Goal: Information Seeking & Learning: Learn about a topic

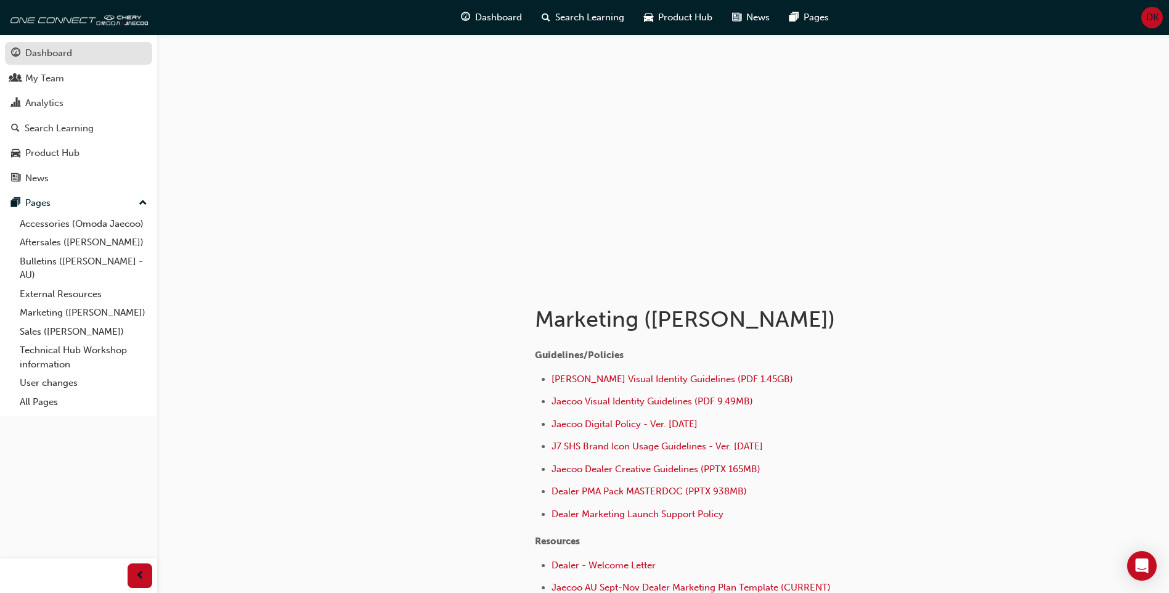
click at [70, 59] on div "Dashboard" at bounding box center [48, 53] width 47 height 14
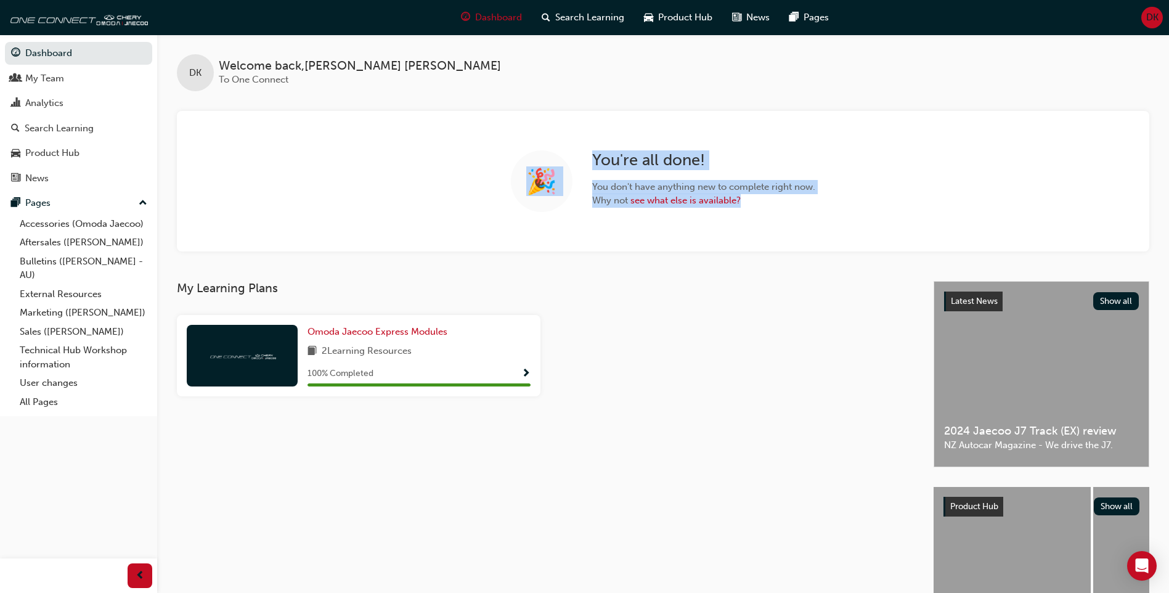
drag, startPoint x: 470, startPoint y: 136, endPoint x: 959, endPoint y: 201, distance: 493.2
click at [959, 201] on div "🎉 You're all done! You don't have anything new to complete right now. Why not s…" at bounding box center [663, 181] width 973 height 141
drag, startPoint x: 959, startPoint y: 201, endPoint x: 873, endPoint y: 237, distance: 93.1
click at [873, 237] on div "🎉 You're all done! You don't have anything new to complete right now. Why not s…" at bounding box center [663, 181] width 973 height 141
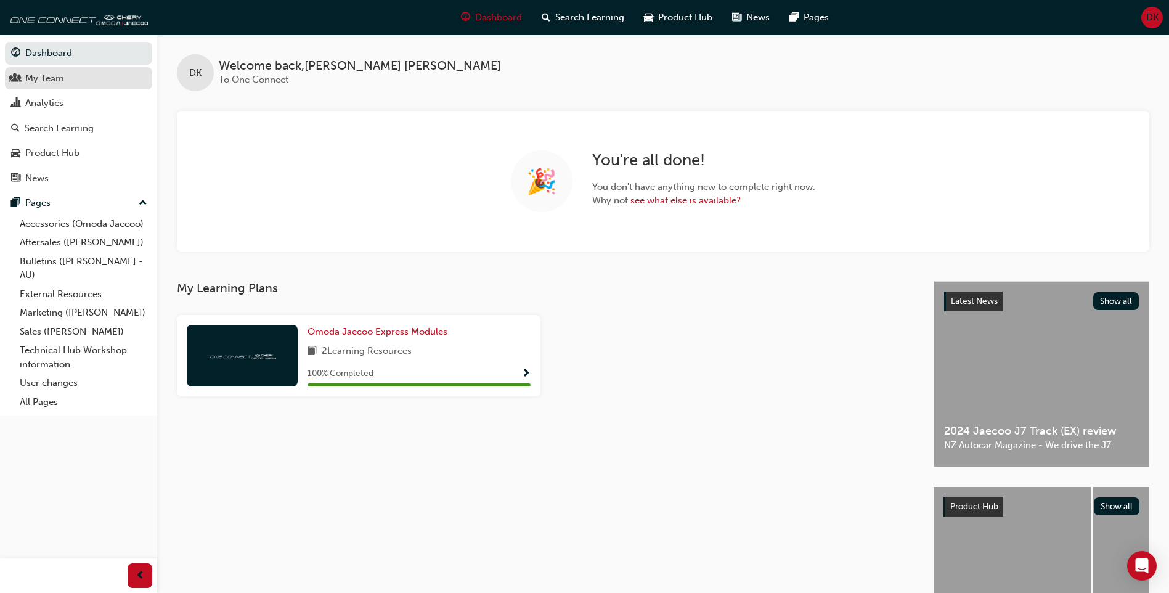
click at [69, 87] on link "My Team" at bounding box center [78, 78] width 147 height 23
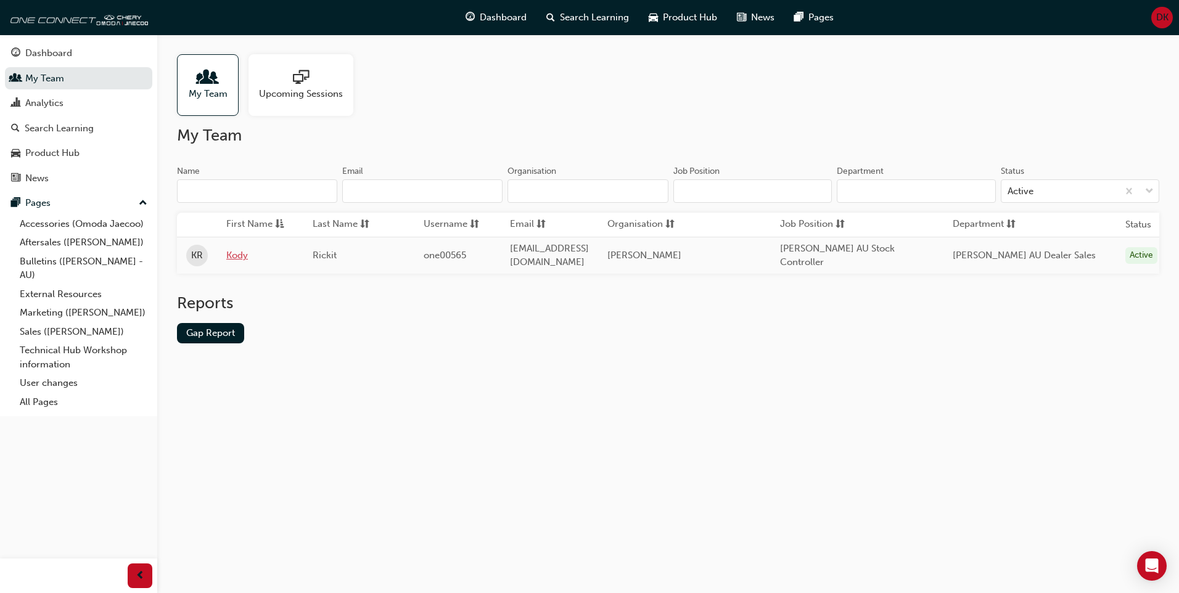
click at [244, 253] on link "Kody" at bounding box center [260, 255] width 68 height 14
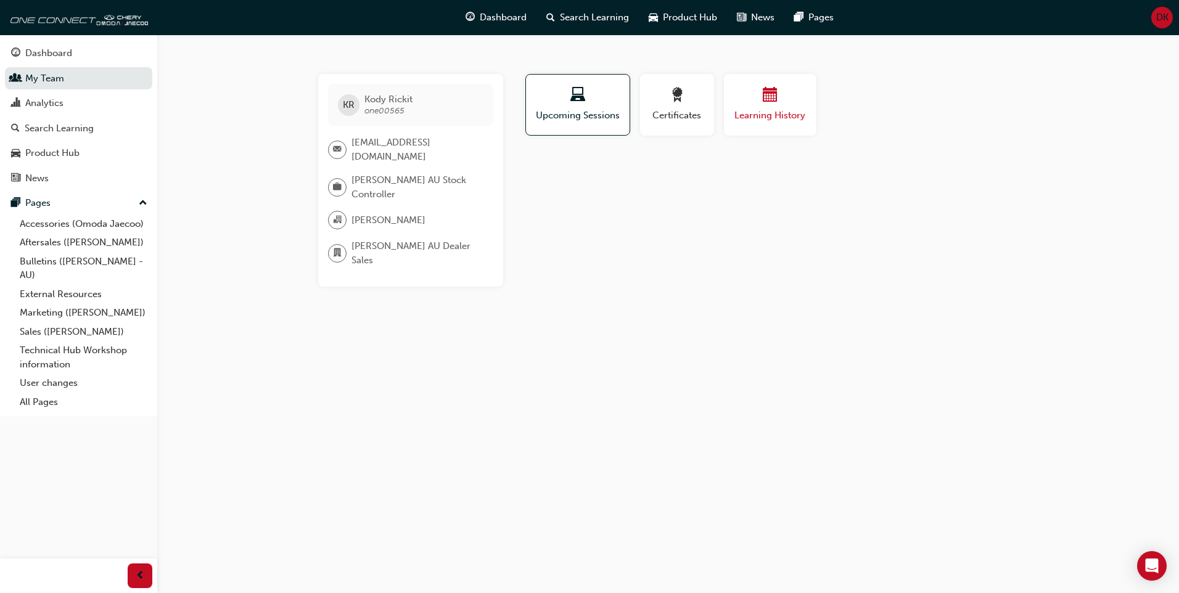
drag, startPoint x: 775, startPoint y: 109, endPoint x: 782, endPoint y: 104, distance: 8.9
click at [780, 107] on div "Learning History" at bounding box center [770, 105] width 74 height 35
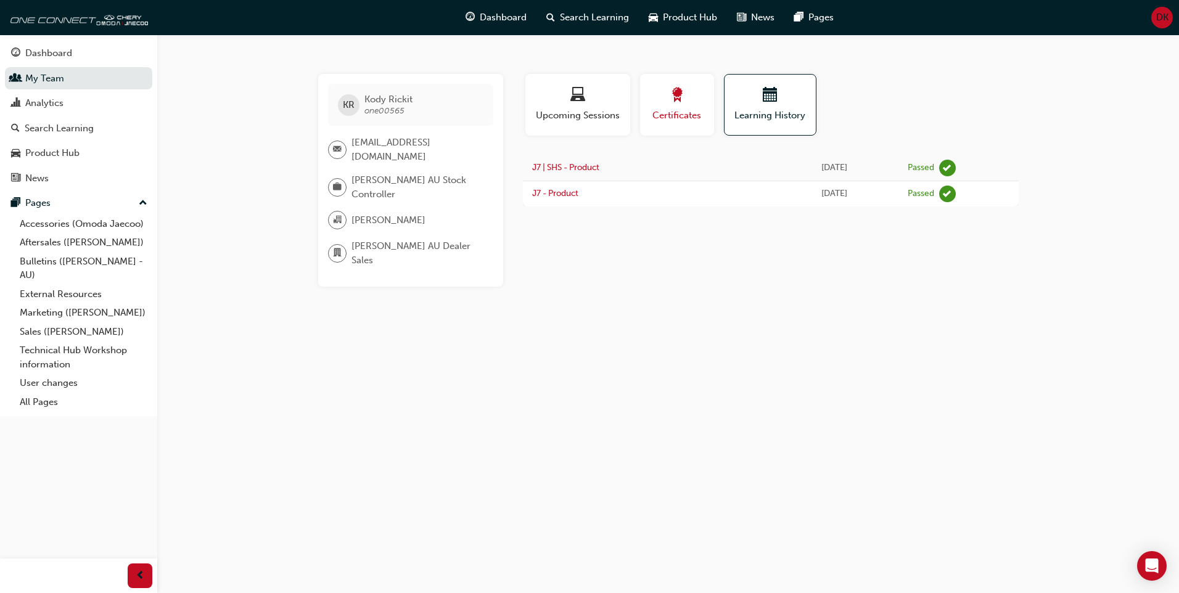
click at [660, 100] on div "button" at bounding box center [676, 97] width 55 height 19
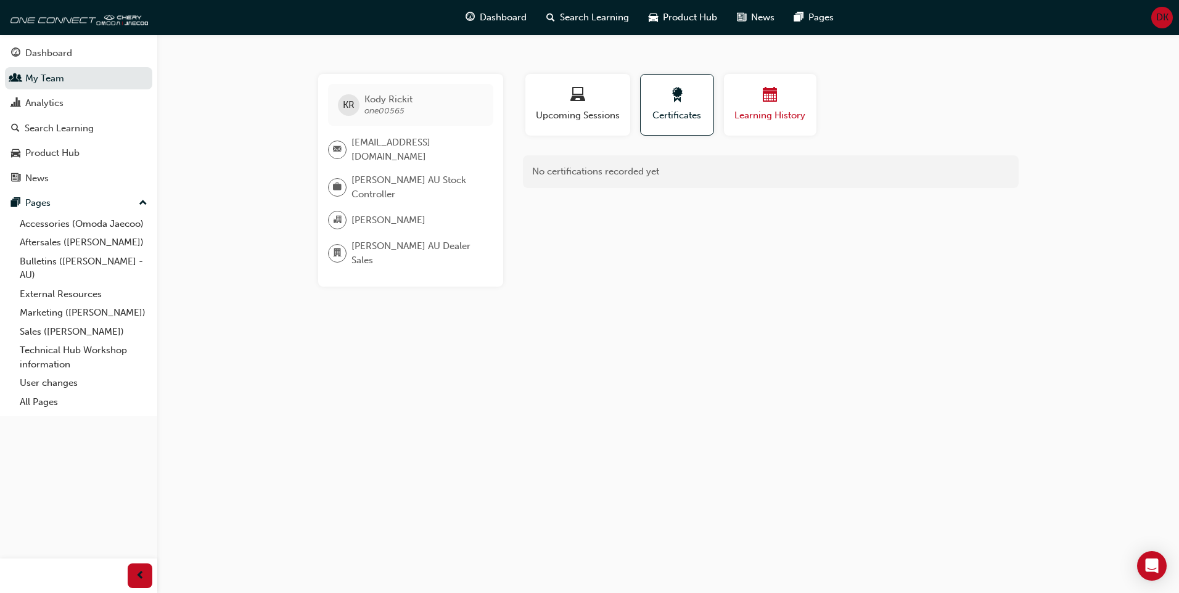
click at [772, 112] on span "Learning History" at bounding box center [770, 115] width 74 height 14
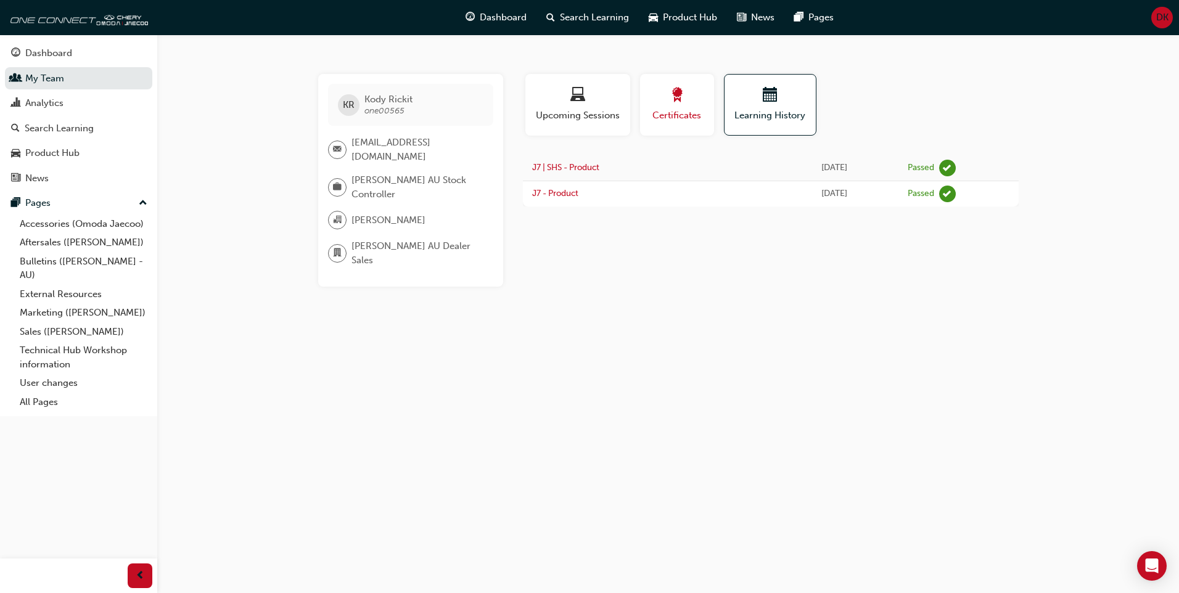
click at [685, 106] on div "Certificates" at bounding box center [676, 105] width 55 height 35
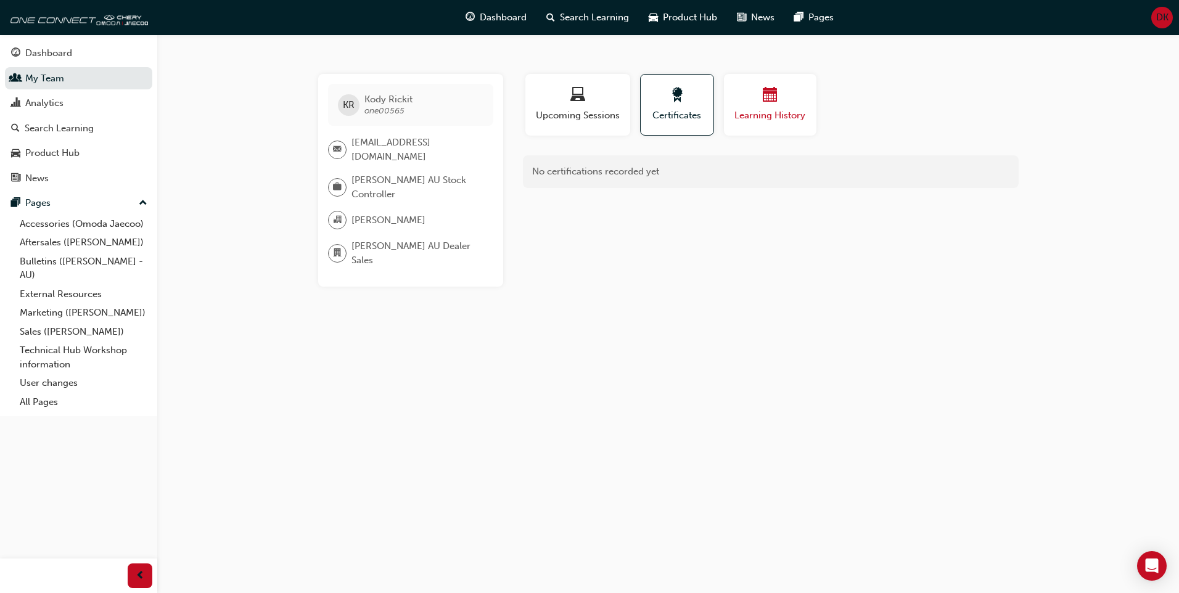
click at [746, 108] on div "Learning History" at bounding box center [770, 105] width 74 height 35
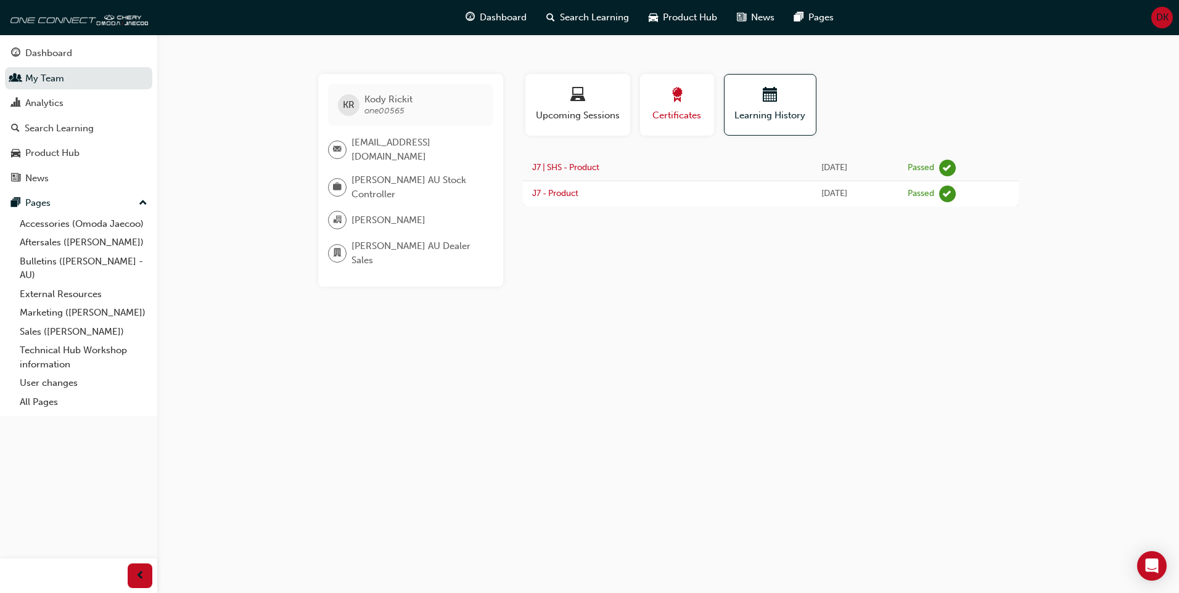
click at [661, 107] on div "Certificates" at bounding box center [676, 105] width 55 height 35
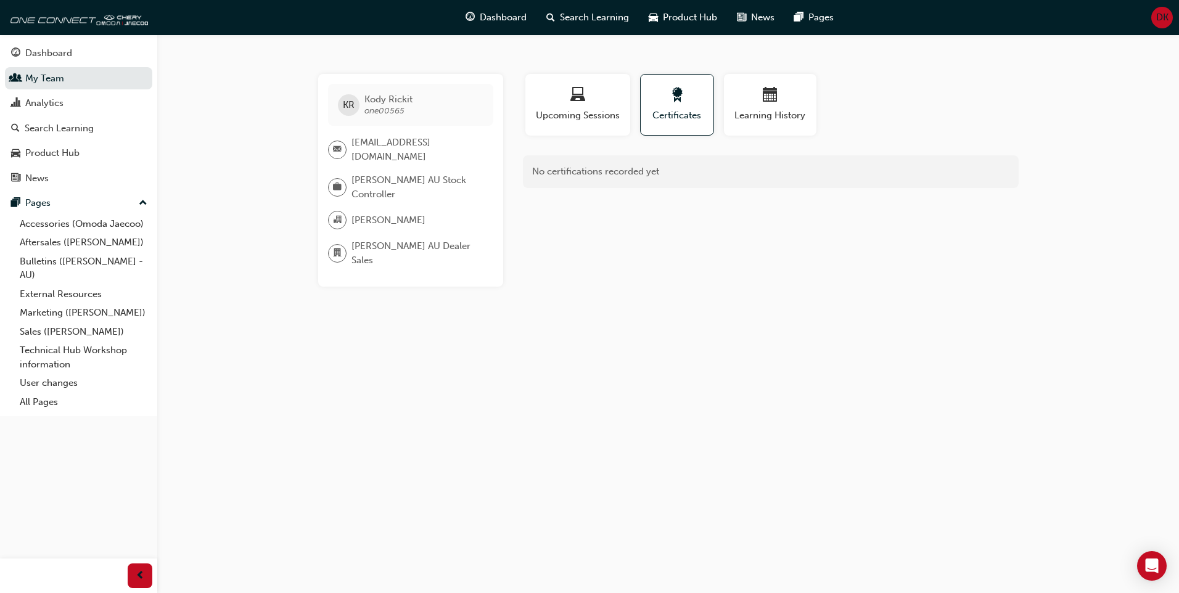
click at [425, 245] on span "Omoda Jaecoo AU Dealer Sales" at bounding box center [417, 253] width 132 height 28
click at [430, 239] on span "Omoda Jaecoo AU Dealer Sales" at bounding box center [417, 253] width 132 height 28
click at [342, 244] on div at bounding box center [337, 253] width 18 height 18
click at [330, 161] on div "KR Kody Rickit one00565 kody.rickit@ccauto.com.au Omoda Jaecoo AU Stock Control…" at bounding box center [410, 180] width 185 height 213
click at [354, 141] on span "kody.rickit@ccauto.com.au" at bounding box center [417, 150] width 132 height 28
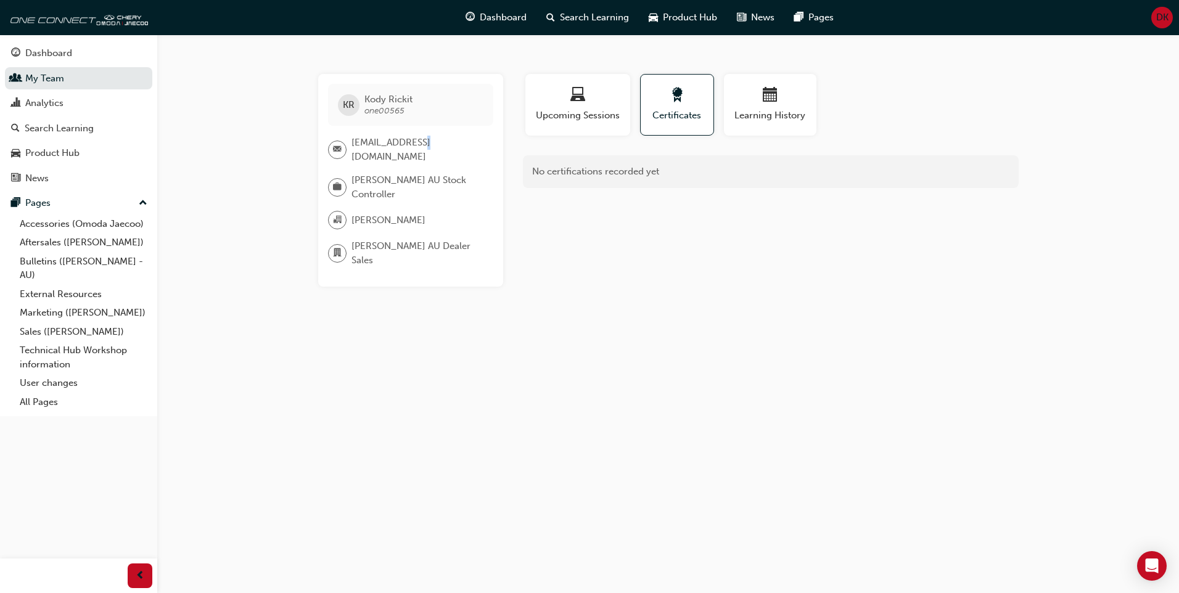
click at [416, 142] on span "kody.rickit@ccauto.com.au" at bounding box center [417, 150] width 132 height 28
drag, startPoint x: 416, startPoint y: 142, endPoint x: 369, endPoint y: 122, distance: 51.6
click at [359, 130] on div "KR Kody Rickit one00565 kody.rickit@ccauto.com.au Omoda Jaecoo AU Stock Control…" at bounding box center [410, 180] width 185 height 213
click at [108, 222] on link "Accessories (Omoda Jaecoo)" at bounding box center [83, 224] width 137 height 19
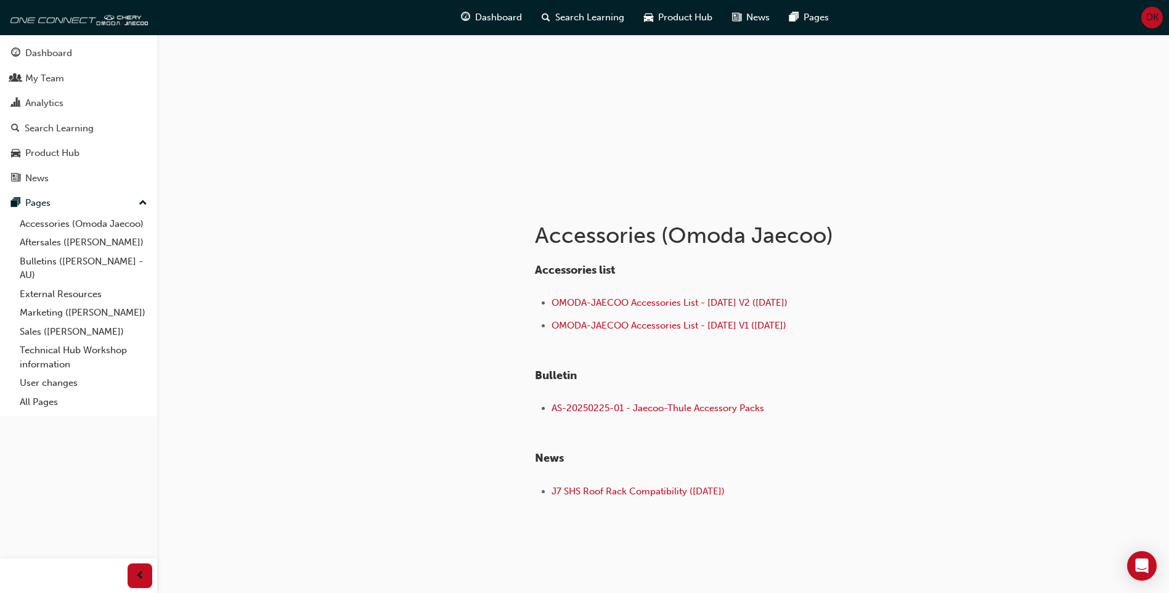
scroll to position [112, 0]
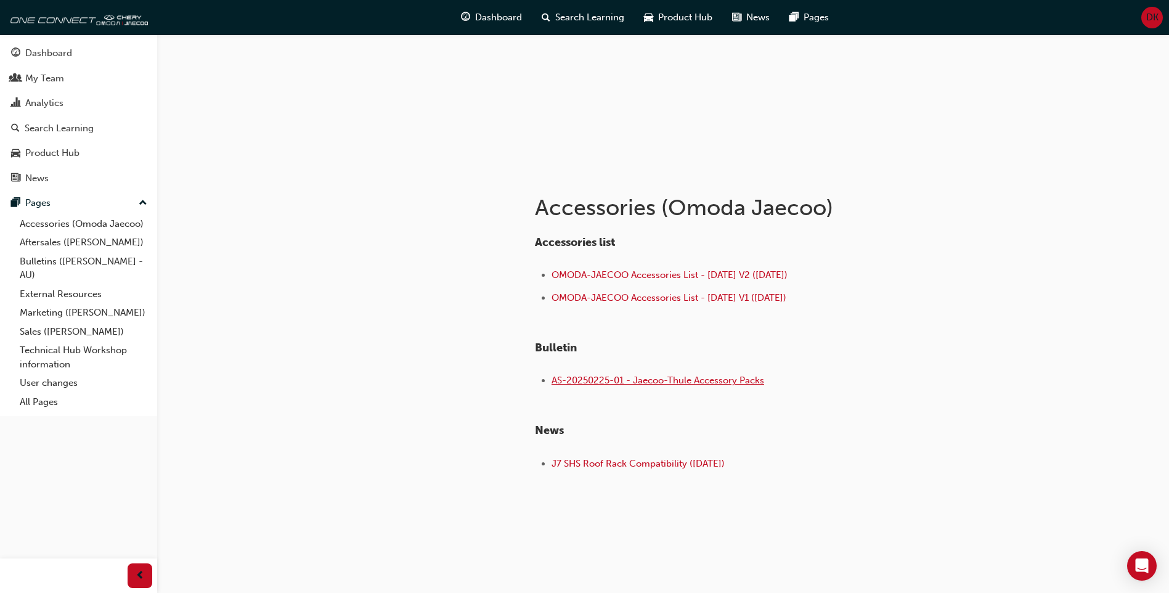
click at [708, 380] on span "AS-20250225-01 - Jaecoo-Thule Accessory Packs" at bounding box center [658, 380] width 213 height 11
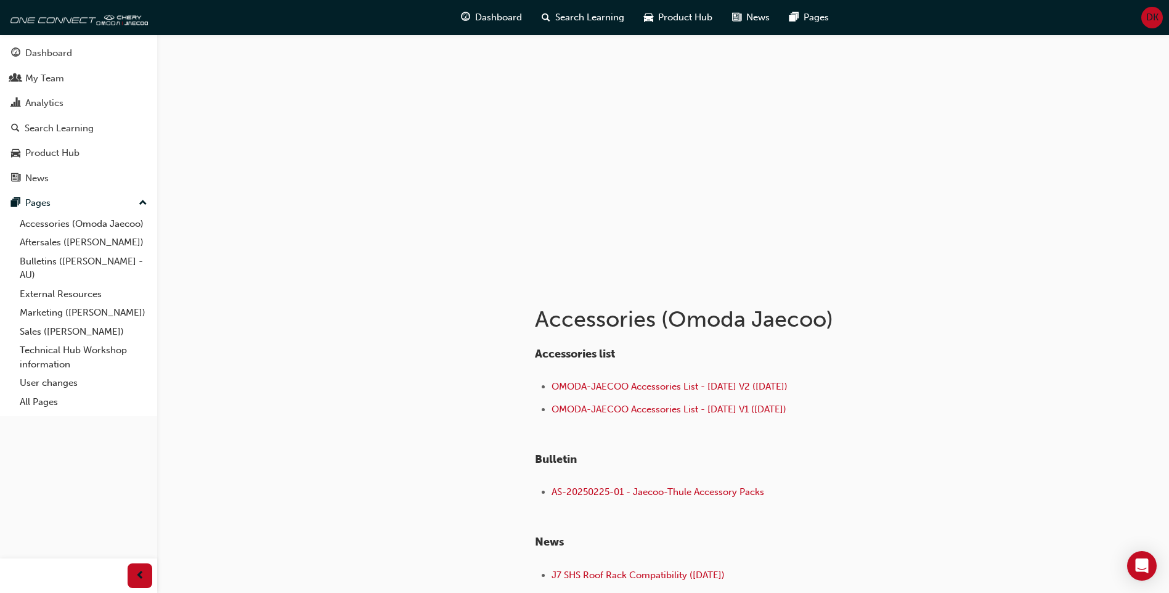
scroll to position [112, 0]
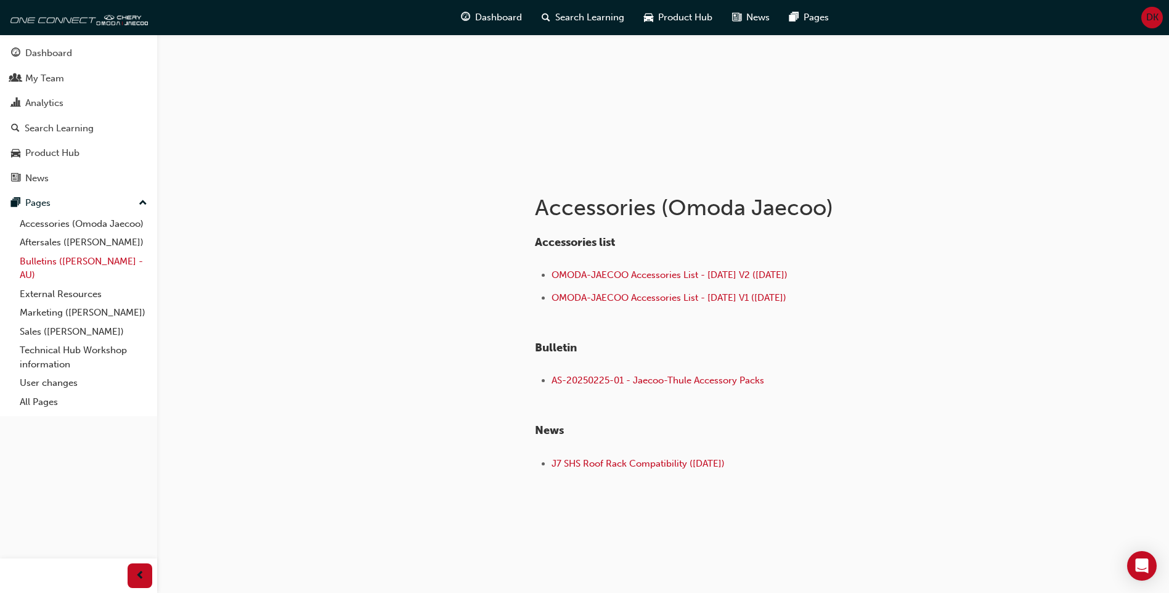
click at [118, 262] on link "Bulletins ([PERSON_NAME] - AU)" at bounding box center [83, 268] width 137 height 33
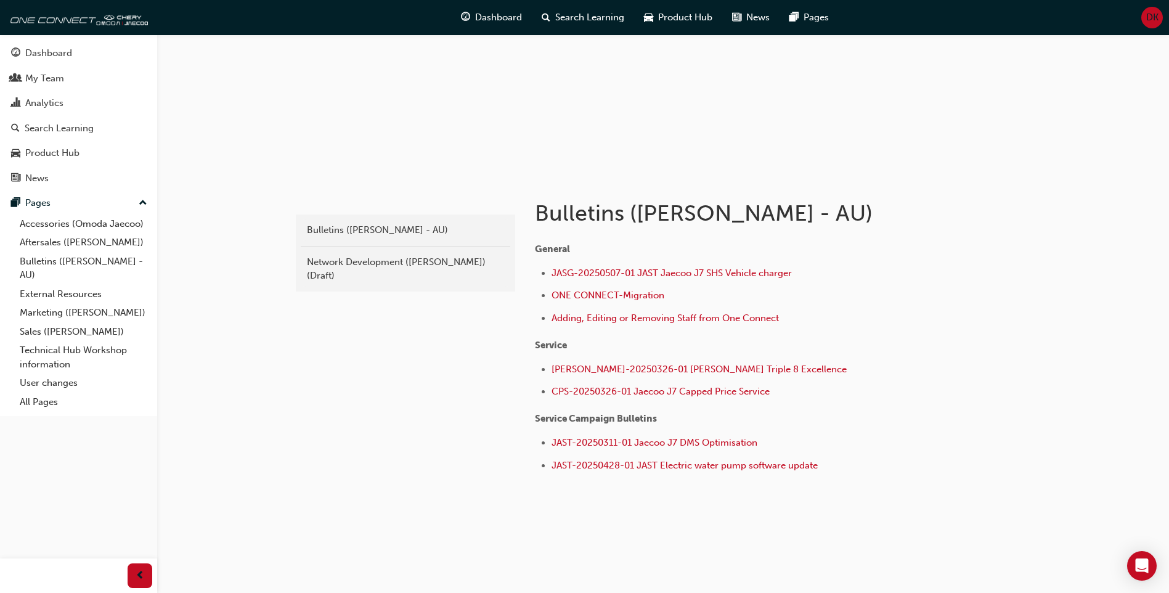
scroll to position [108, 0]
click at [96, 332] on link "Sales ([PERSON_NAME])" at bounding box center [83, 331] width 137 height 19
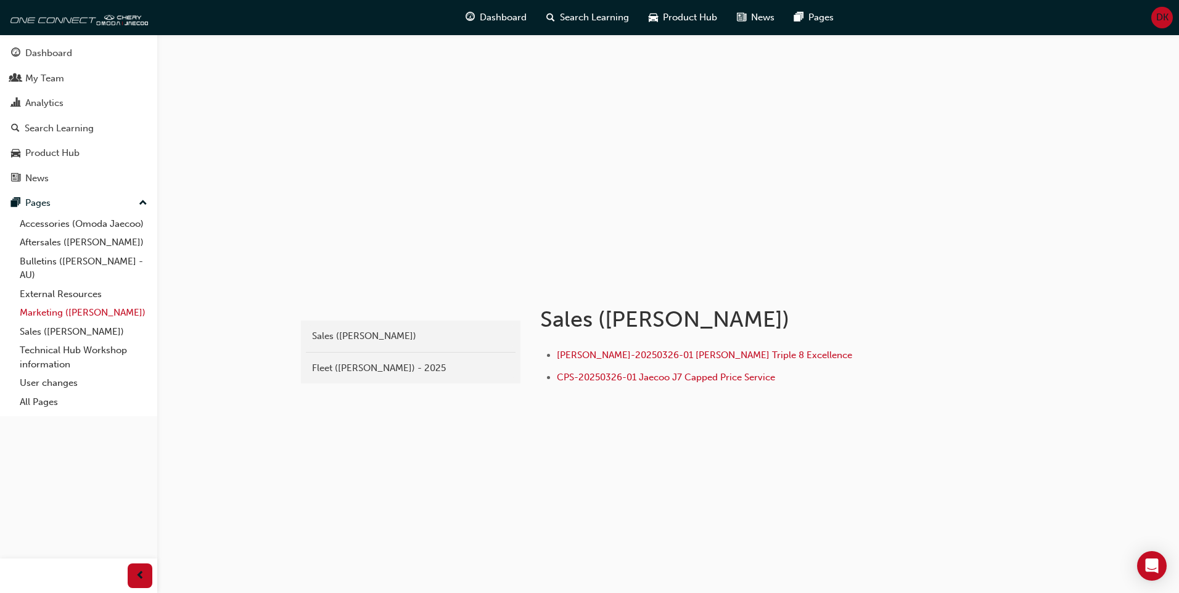
click at [126, 308] on link "Marketing ([PERSON_NAME])" at bounding box center [83, 312] width 137 height 19
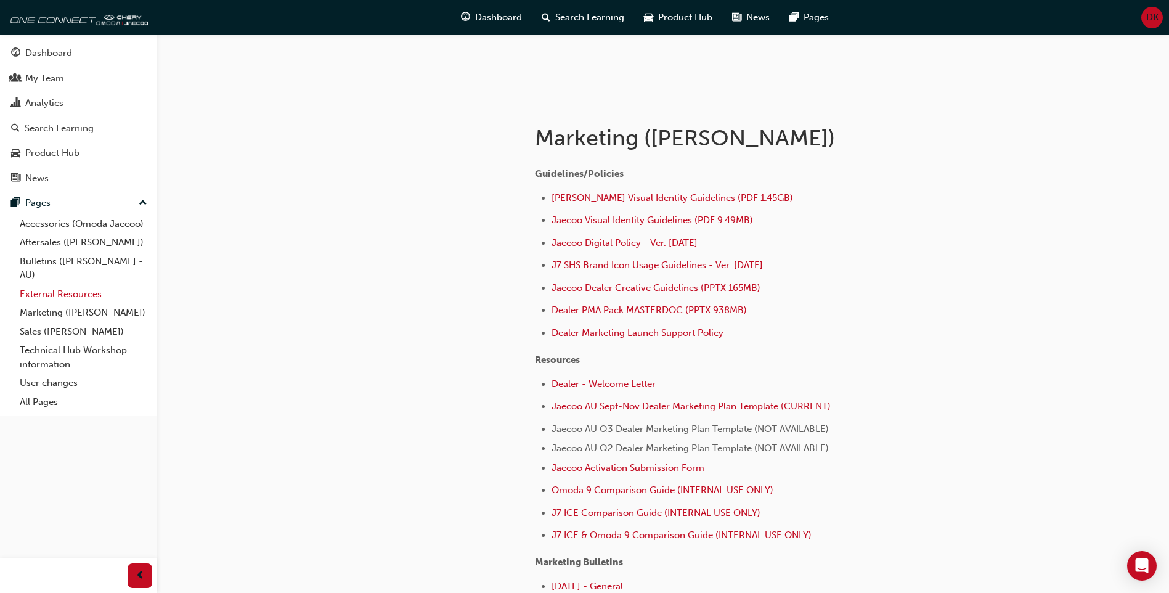
scroll to position [308, 0]
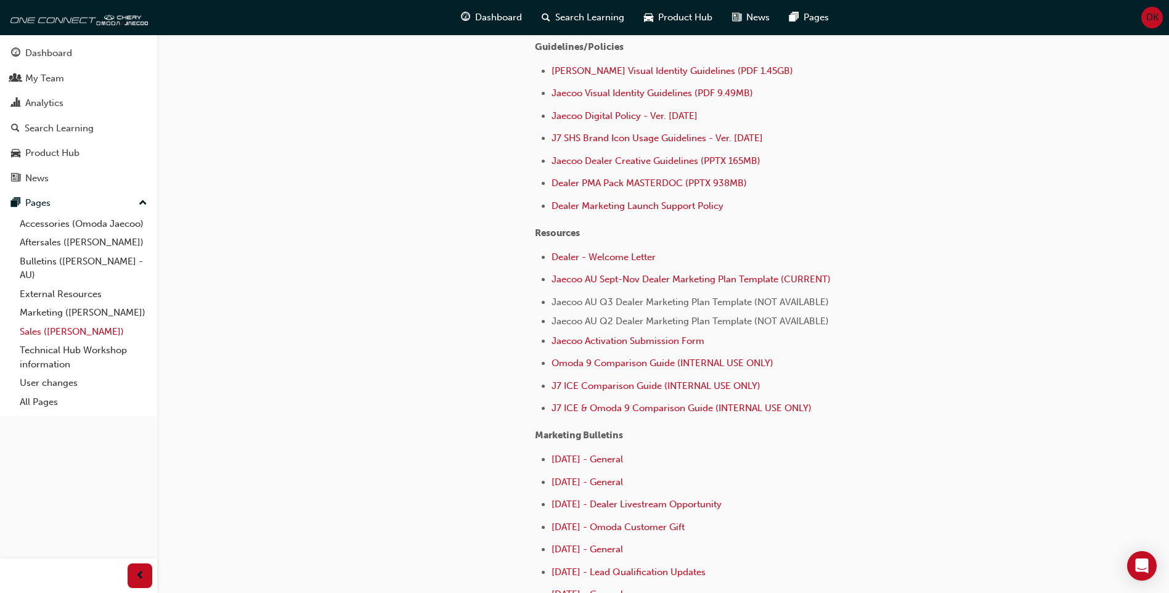
click at [94, 333] on link "Sales ([PERSON_NAME])" at bounding box center [83, 331] width 137 height 19
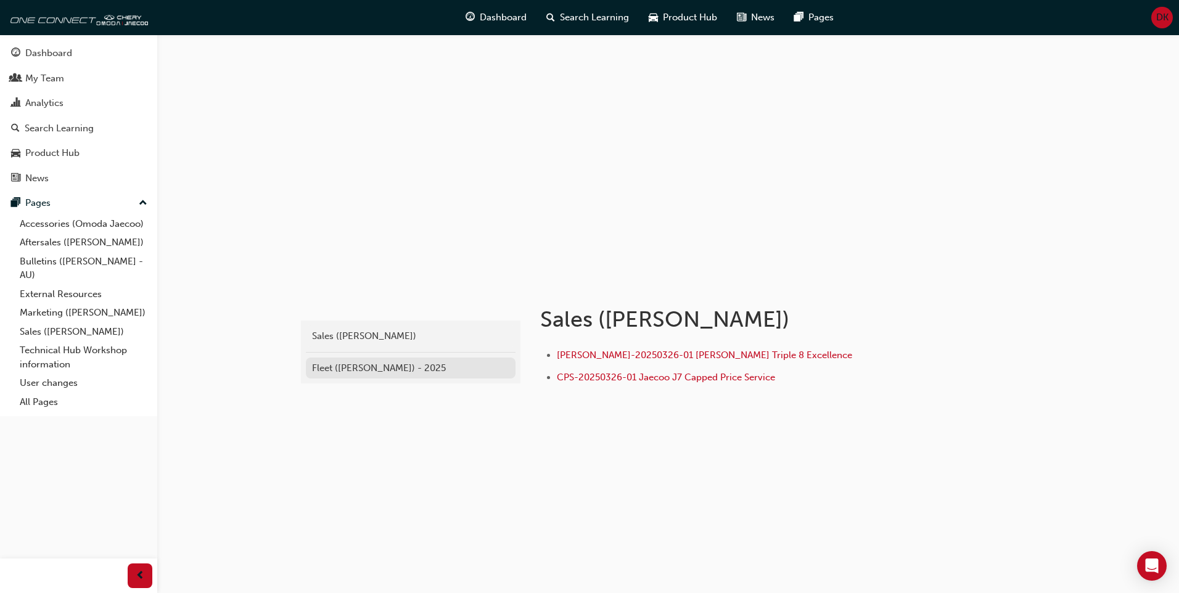
click at [370, 378] on link "Fleet ([PERSON_NAME]) - 2025" at bounding box center [411, 369] width 210 height 22
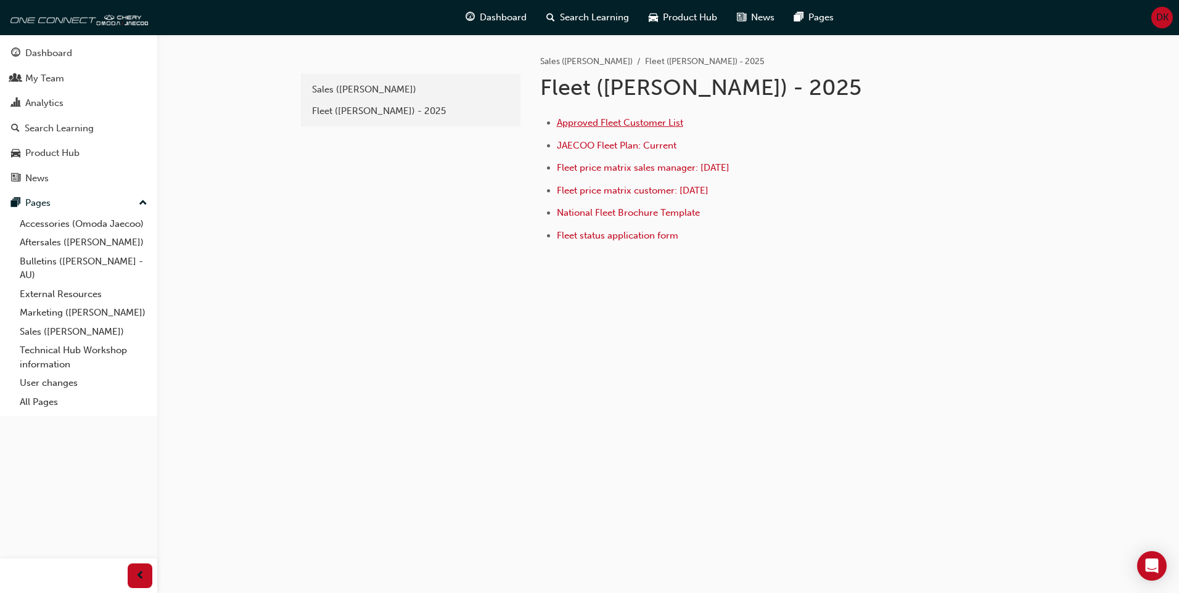
click at [671, 123] on span "Approved Fleet Customer List" at bounding box center [620, 122] width 126 height 11
click at [631, 142] on span "JAECOO Fleet Plan: Current" at bounding box center [617, 145] width 120 height 11
click at [642, 165] on span "Fleet price matrix sales manager: [DATE]" at bounding box center [643, 167] width 173 height 11
click at [657, 208] on span "National Fleet Brochure Template" at bounding box center [628, 212] width 143 height 11
click at [651, 128] on li "Approved Fleet Customer List" at bounding box center [749, 124] width 384 height 18
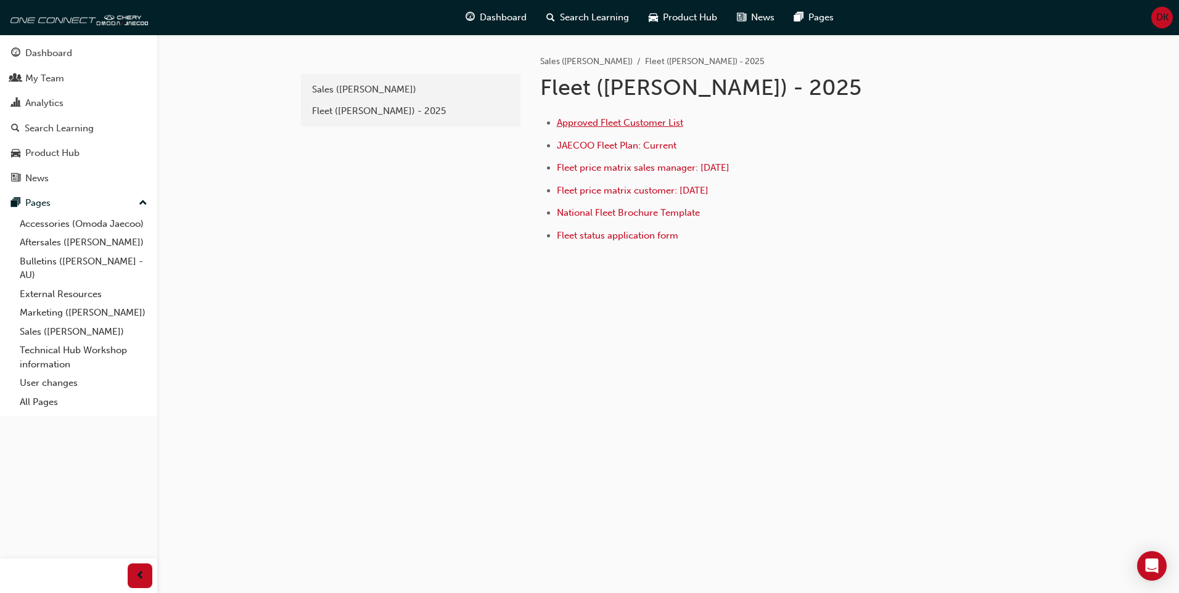
click at [609, 144] on span "JAECOO Fleet Plan: Current" at bounding box center [617, 145] width 120 height 11
click at [655, 125] on span "Approved Fleet Customer List" at bounding box center [620, 122] width 126 height 11
click at [359, 104] on div "Fleet ([PERSON_NAME]) - 2025" at bounding box center [410, 111] width 197 height 14
click at [406, 81] on link "Sales ([PERSON_NAME])" at bounding box center [411, 90] width 210 height 22
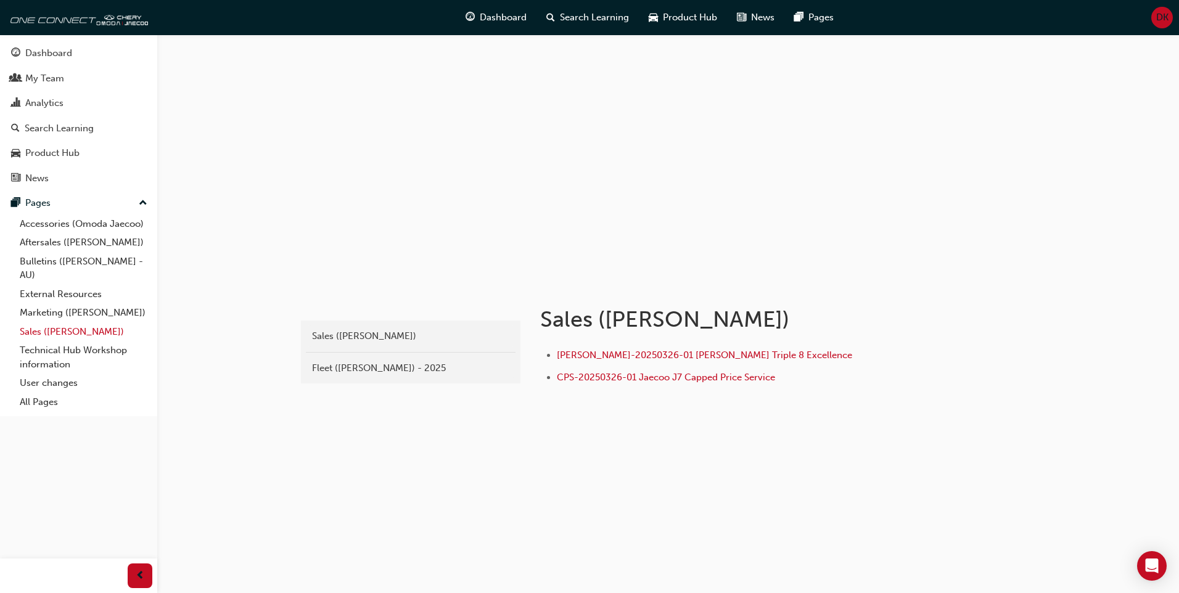
click at [67, 330] on link "Sales ([PERSON_NAME])" at bounding box center [83, 331] width 137 height 19
click at [72, 346] on link "Technical Hub Workshop information" at bounding box center [83, 357] width 137 height 33
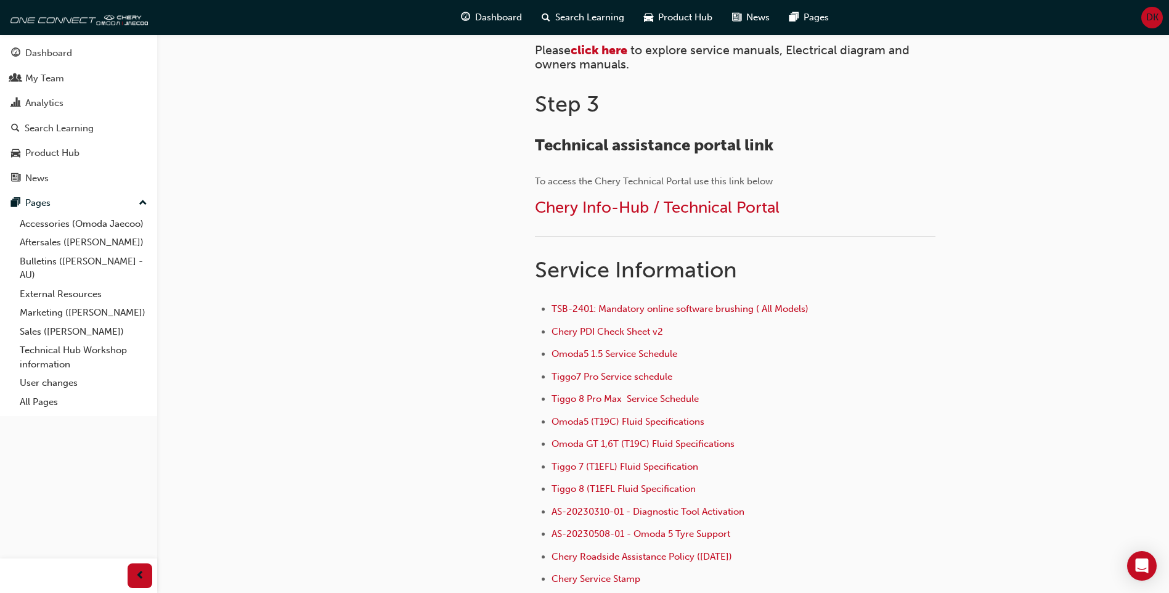
scroll to position [651, 0]
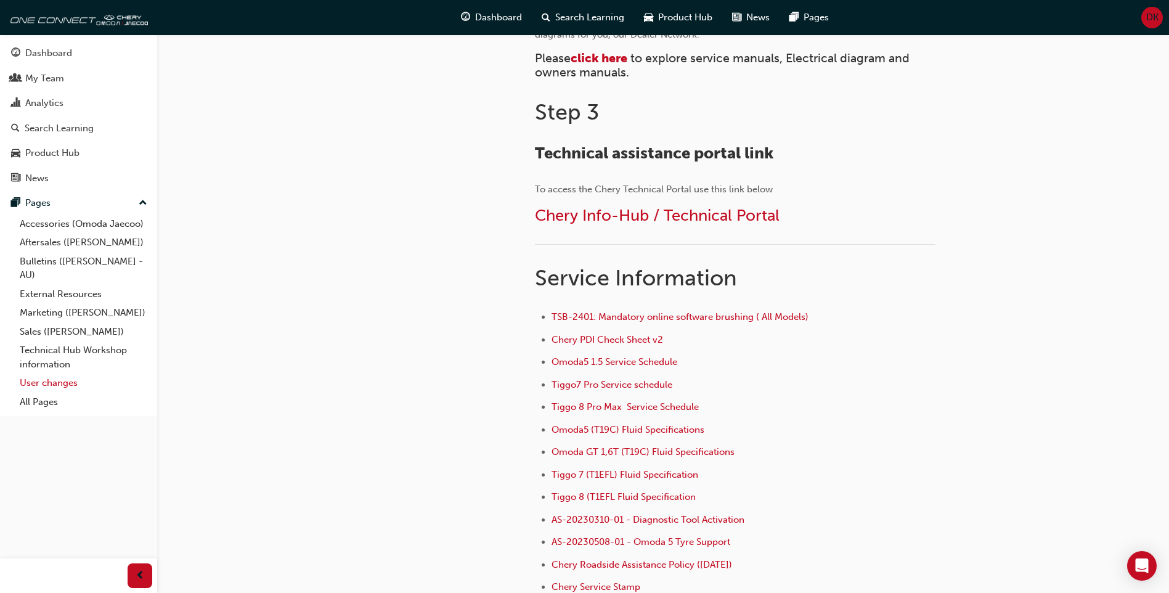
click at [32, 382] on link "User changes" at bounding box center [83, 383] width 137 height 19
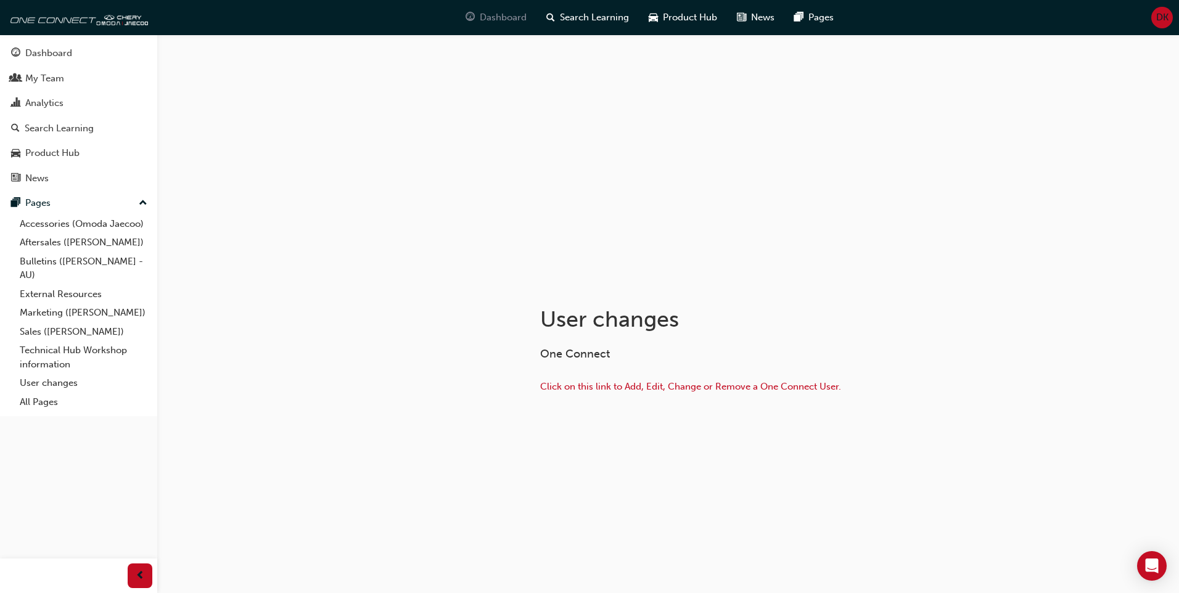
click at [480, 14] on span "Dashboard" at bounding box center [503, 17] width 47 height 14
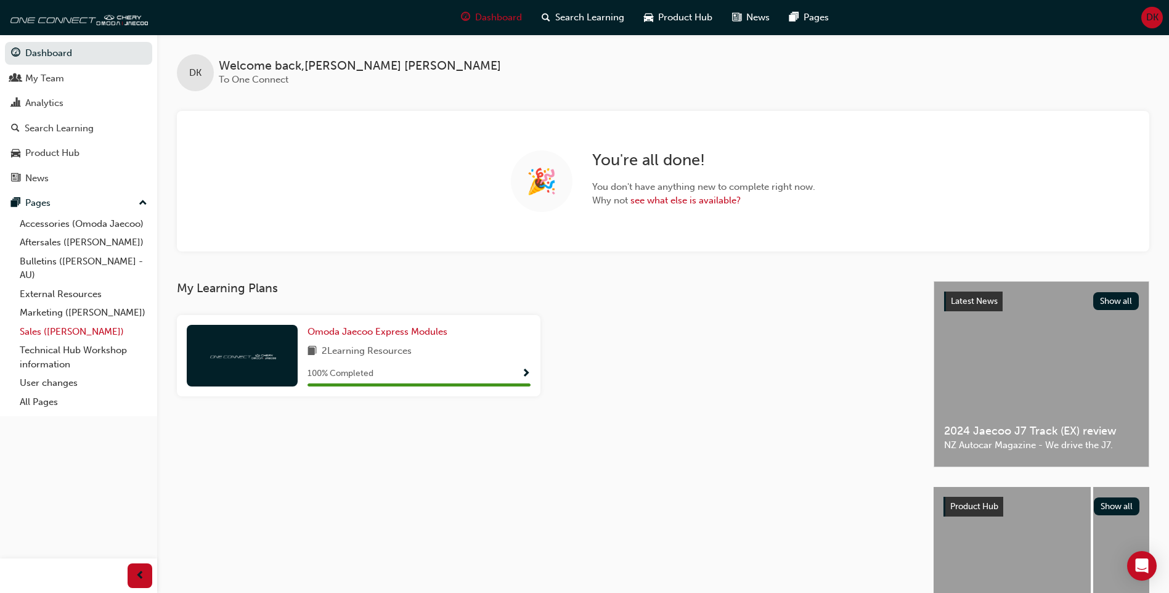
click at [100, 325] on link "Sales ([PERSON_NAME])" at bounding box center [83, 331] width 137 height 19
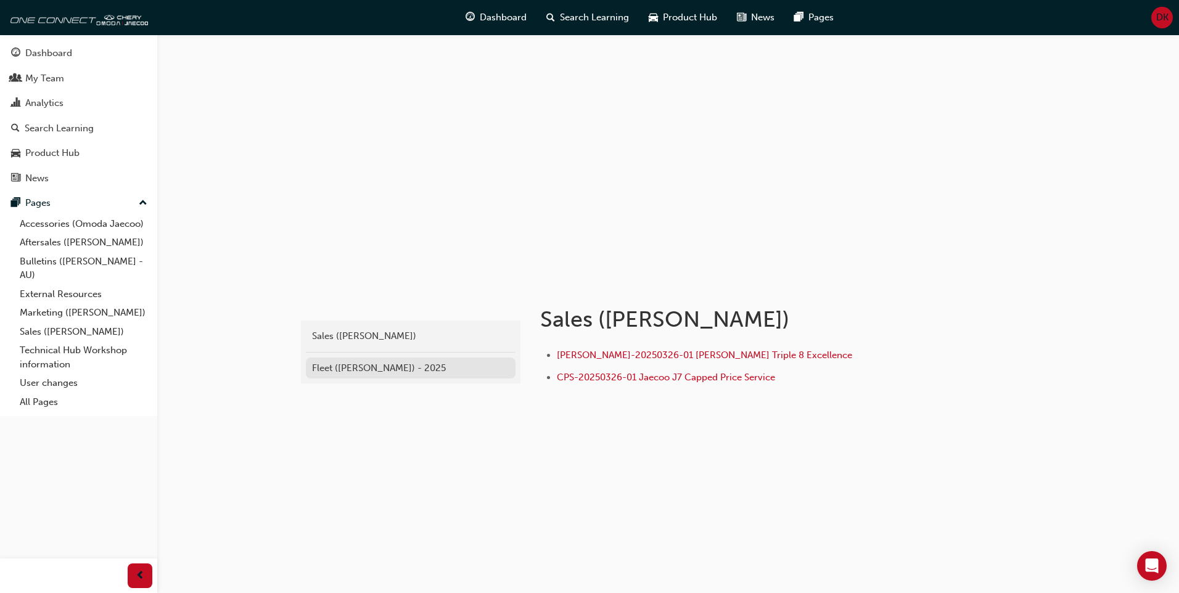
click at [359, 363] on div "Fleet ([PERSON_NAME]) - 2025" at bounding box center [410, 368] width 197 height 14
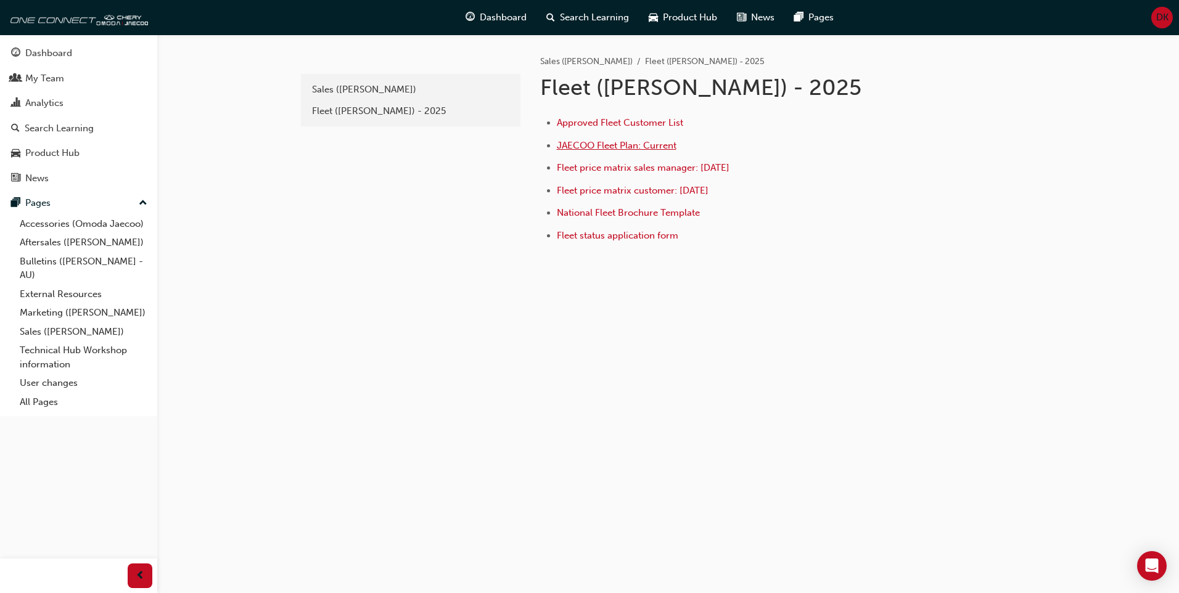
click at [650, 142] on span "JAECOO Fleet Plan: Current" at bounding box center [617, 145] width 120 height 11
click at [653, 168] on span "Fleet price matrix sales manager: [DATE]" at bounding box center [643, 167] width 173 height 11
click at [707, 185] on span "Fleet price matrix customer: [DATE]" at bounding box center [633, 190] width 152 height 11
click at [729, 166] on span "Fleet price matrix sales manager: [DATE]" at bounding box center [643, 167] width 173 height 11
click at [653, 218] on li "National Fleet Brochure Template" at bounding box center [749, 214] width 384 height 18
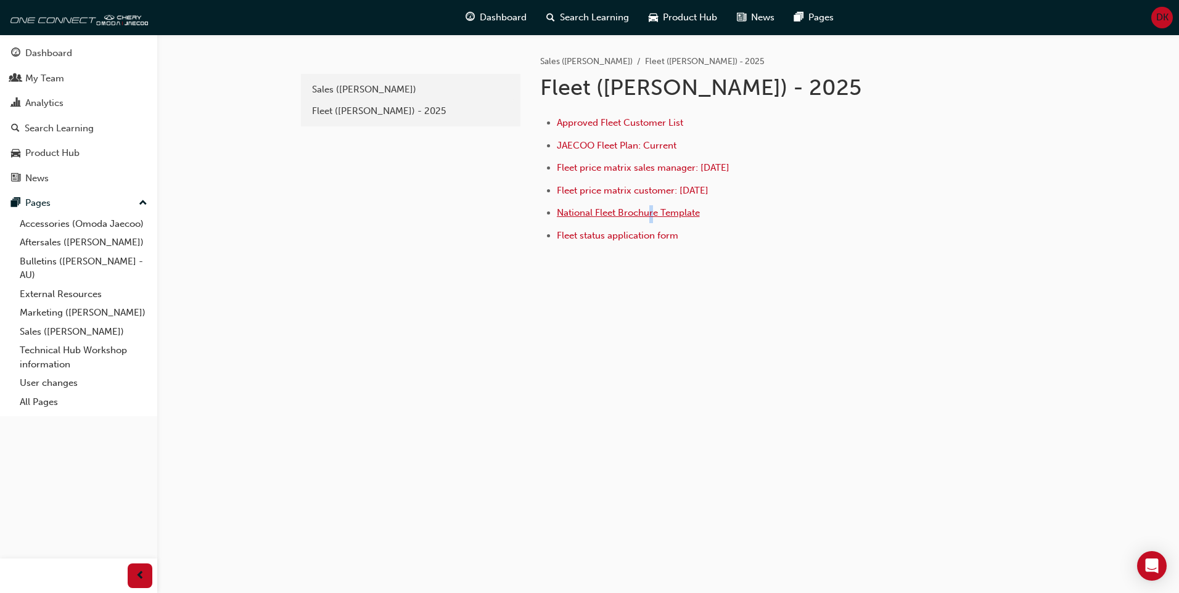
click at [625, 210] on span "National Fleet Brochure Template" at bounding box center [628, 212] width 143 height 11
click at [600, 119] on span "Approved Fleet Customer List" at bounding box center [620, 122] width 126 height 11
click at [374, 91] on div "Sales ([PERSON_NAME])" at bounding box center [410, 90] width 197 height 14
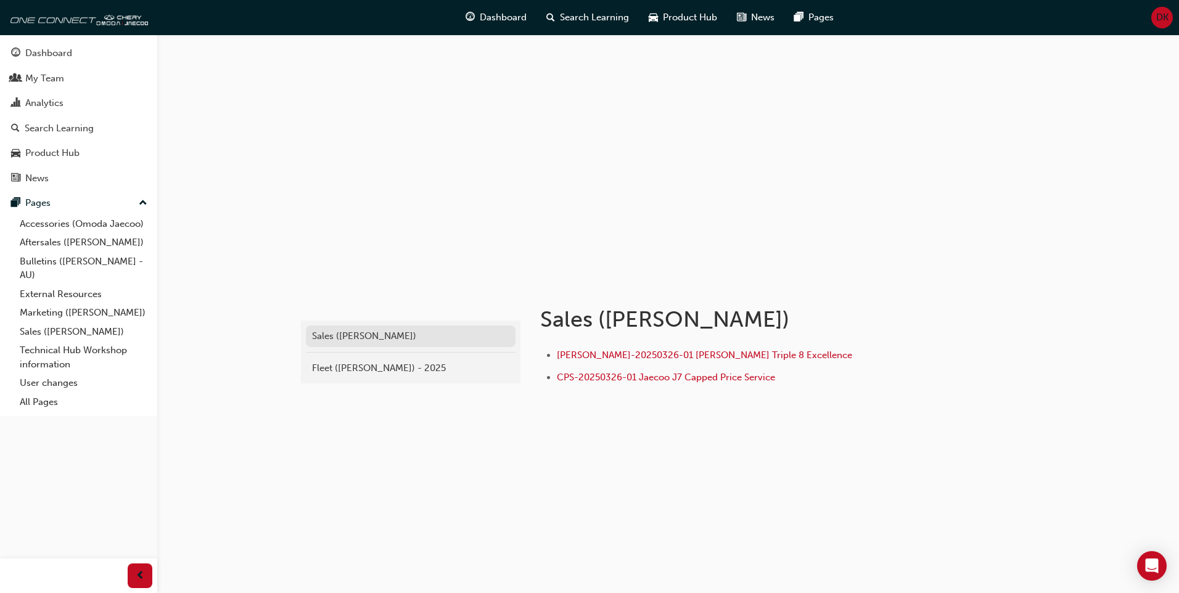
drag, startPoint x: 787, startPoint y: 413, endPoint x: 451, endPoint y: 328, distance: 346.6
click at [451, 328] on div "oj-sales Sales (Omoda Jaecoo) Fleet ([PERSON_NAME]) - 2025 Sales (Omoda Jaecoo)…" at bounding box center [668, 358] width 740 height 155
click at [811, 435] on div "oj-sales Sales (Omoda Jaecoo) Fleet ([PERSON_NAME]) - 2025 Sales (Omoda Jaecoo)…" at bounding box center [668, 358] width 740 height 155
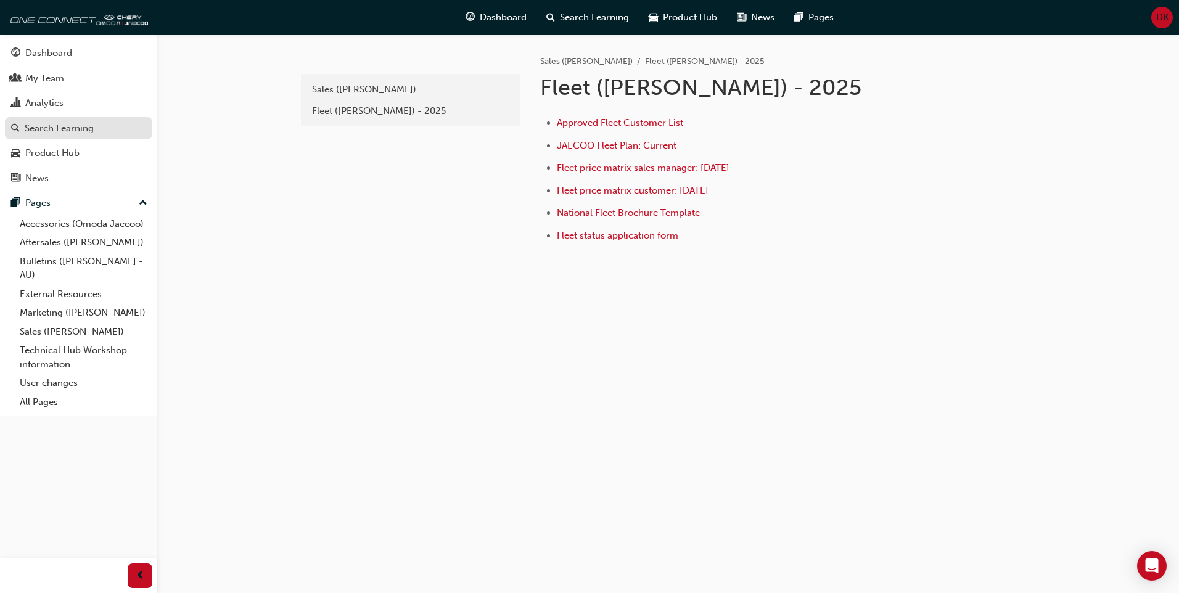
click at [81, 126] on div "Search Learning" at bounding box center [59, 128] width 69 height 14
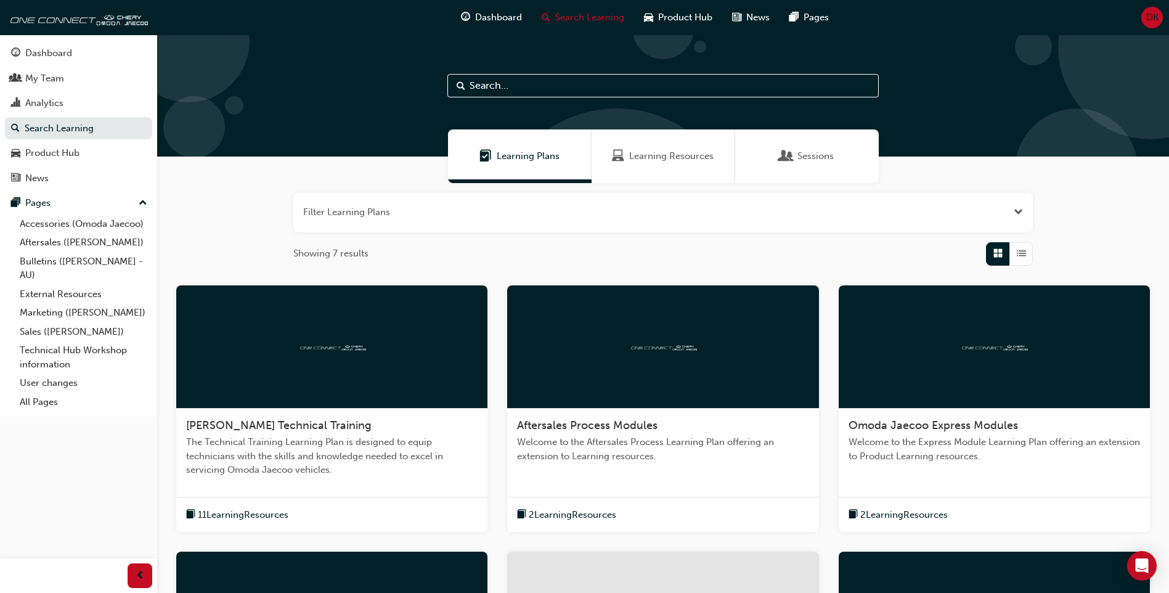
drag, startPoint x: 542, startPoint y: 86, endPoint x: 549, endPoint y: 94, distance: 11.4
click at [545, 89] on input "text" at bounding box center [664, 85] width 432 height 23
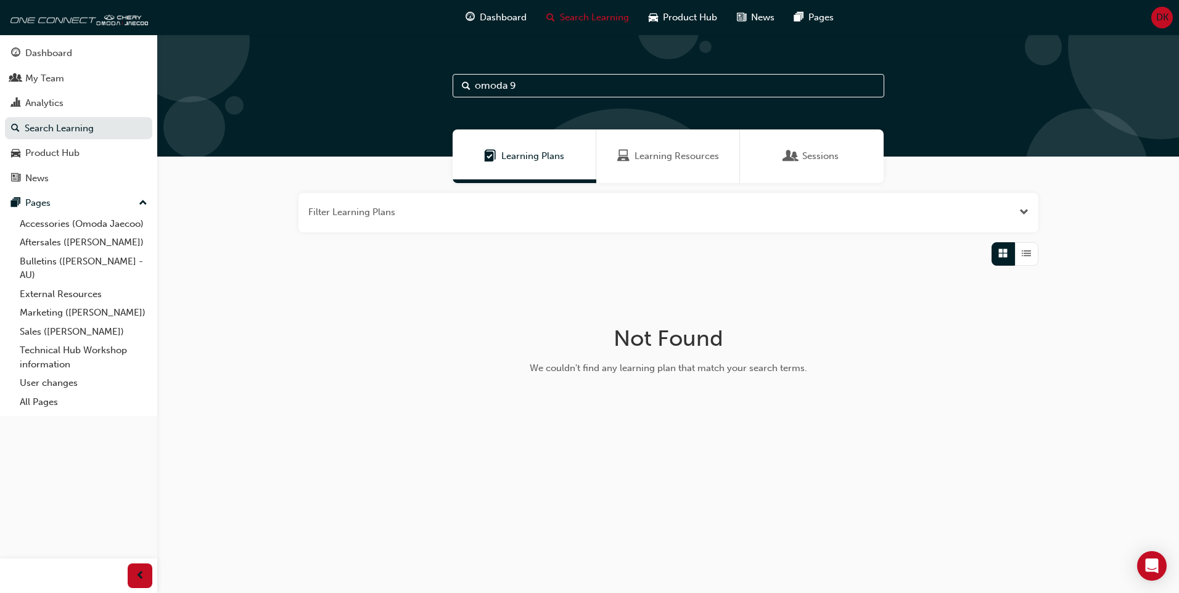
click at [512, 84] on input "omoda 9" at bounding box center [668, 85] width 432 height 23
type input "omoda9"
click at [1023, 254] on span "List" at bounding box center [1025, 254] width 9 height 14
click at [999, 258] on span "Grid" at bounding box center [1002, 254] width 9 height 14
click at [790, 153] on span "Sessions" at bounding box center [791, 156] width 12 height 14
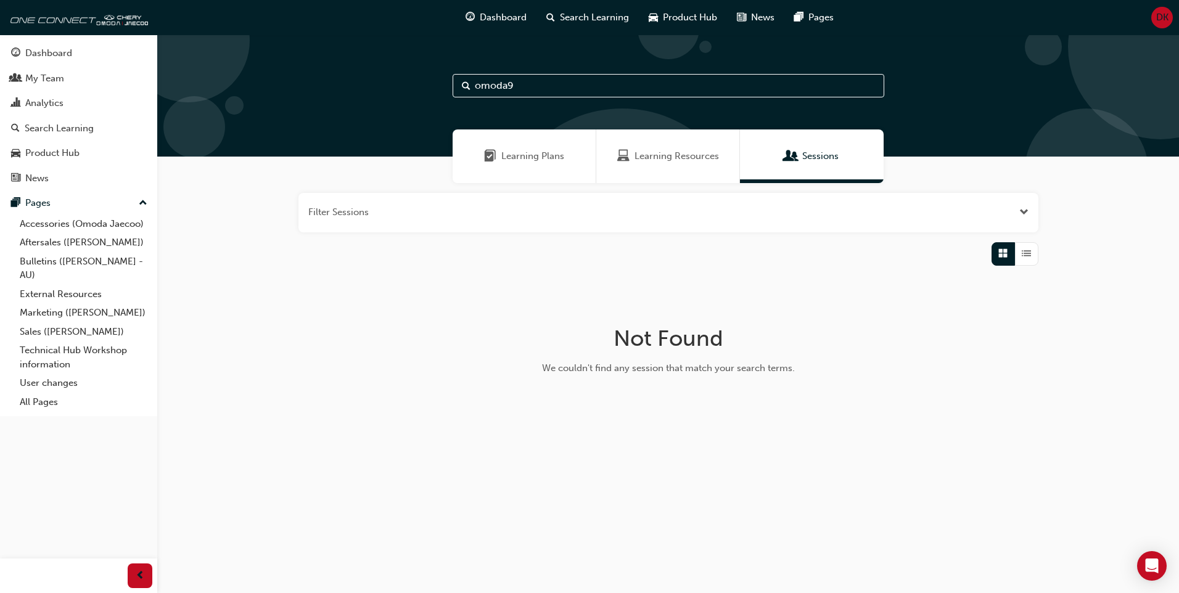
click at [612, 147] on div "Learning Resources" at bounding box center [668, 156] width 144 height 54
click at [546, 160] on span "Learning Plans" at bounding box center [532, 156] width 63 height 14
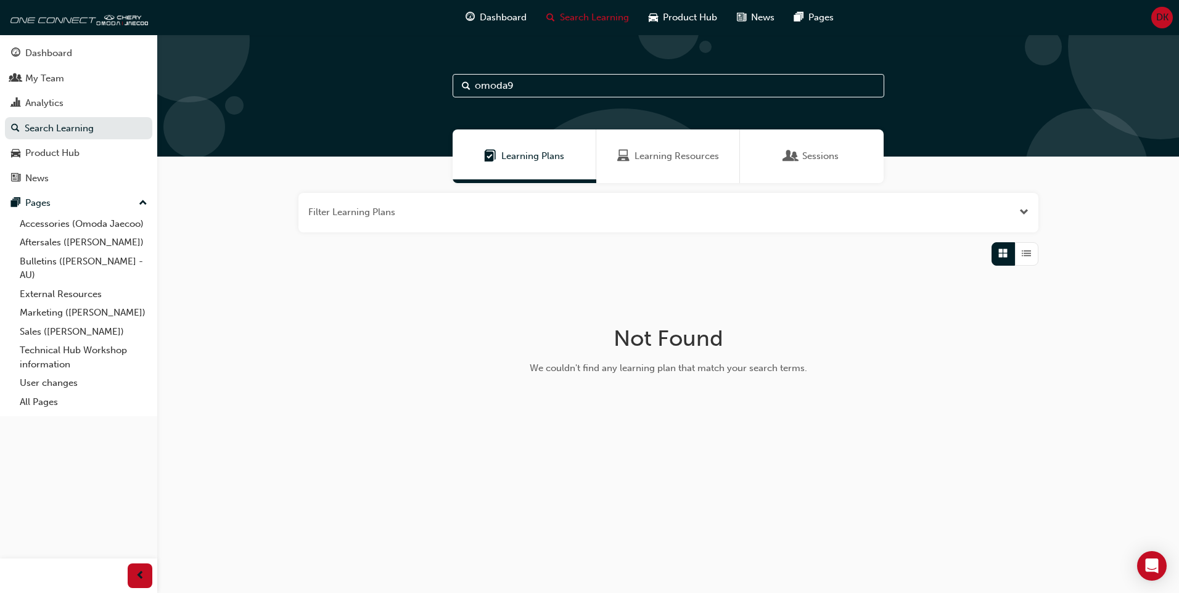
click at [566, 84] on input "omoda9" at bounding box center [668, 85] width 432 height 23
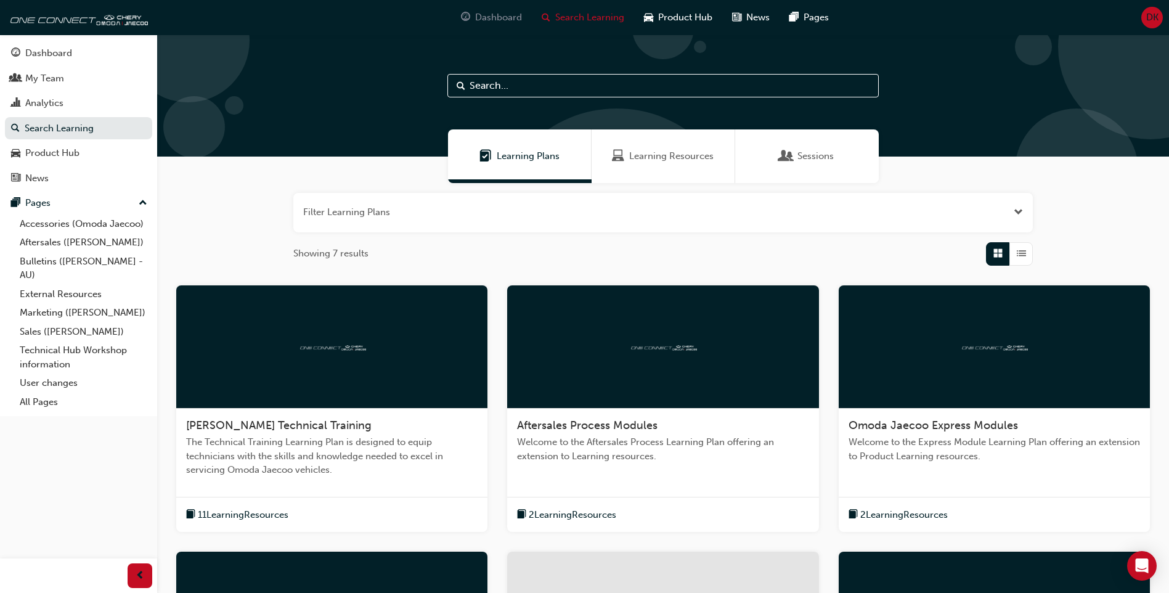
click at [493, 23] on span "Dashboard" at bounding box center [498, 17] width 47 height 14
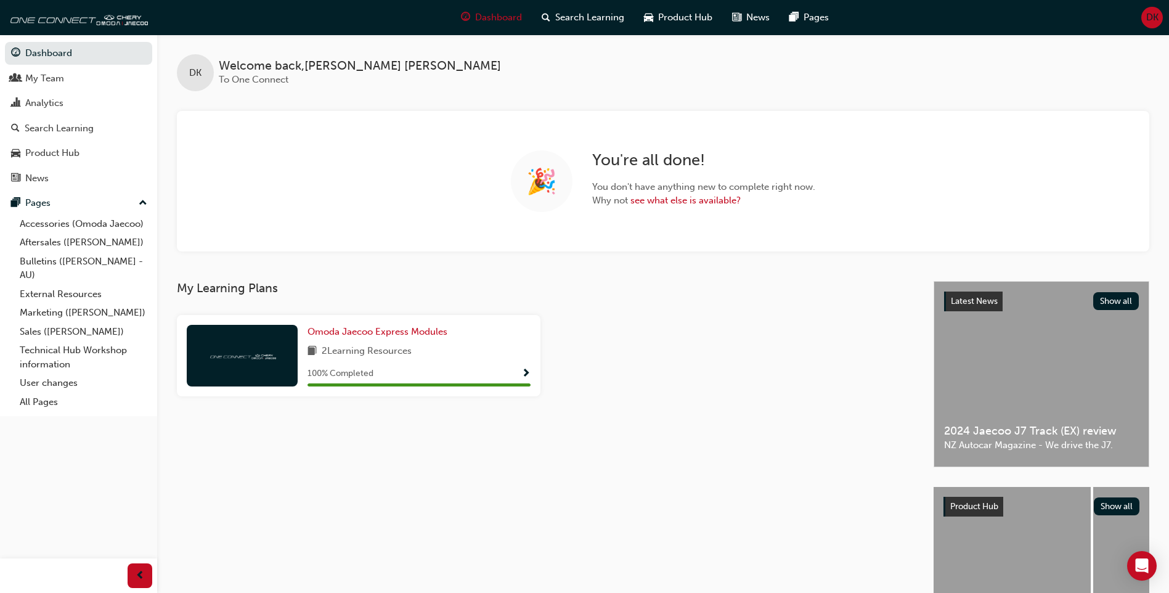
scroll to position [106, 0]
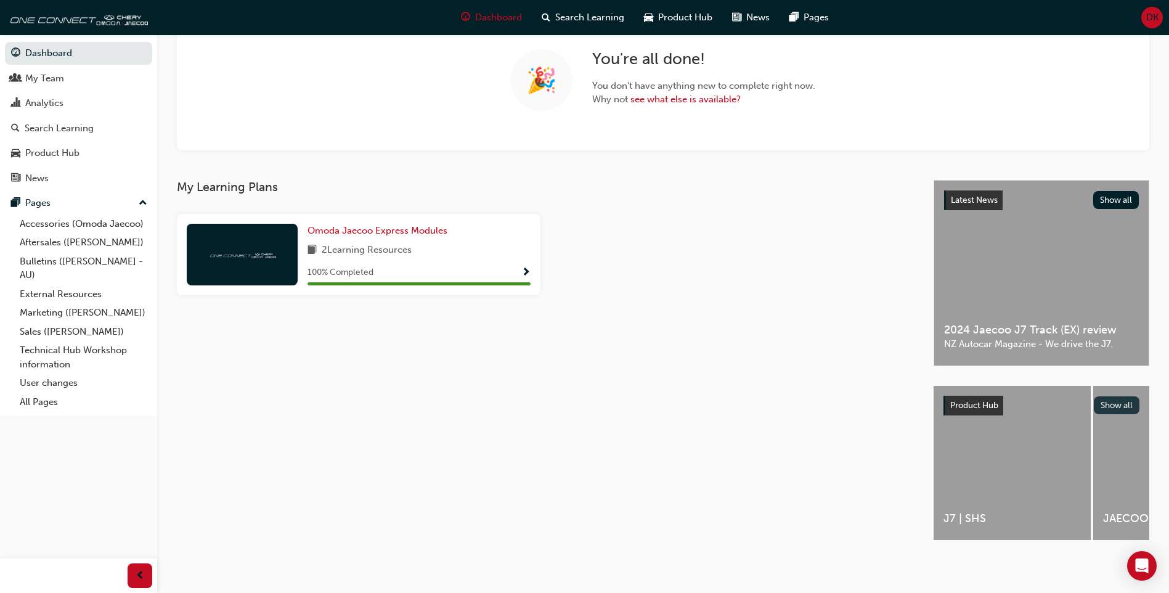
click at [1121, 396] on button "Show all" at bounding box center [1117, 405] width 46 height 18
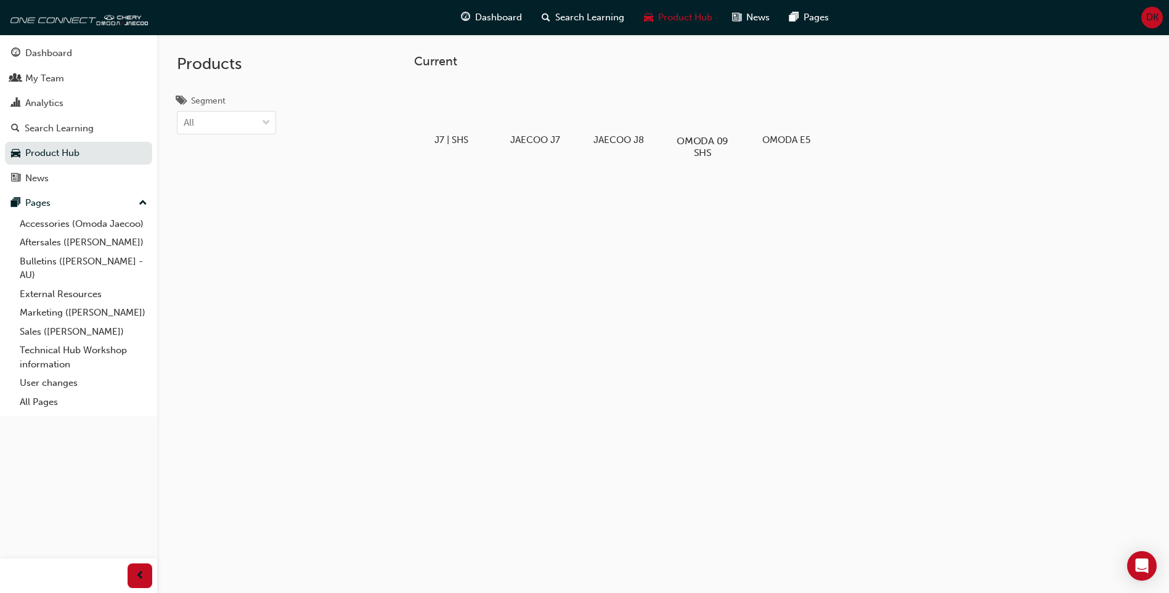
click at [697, 116] on div at bounding box center [703, 105] width 68 height 49
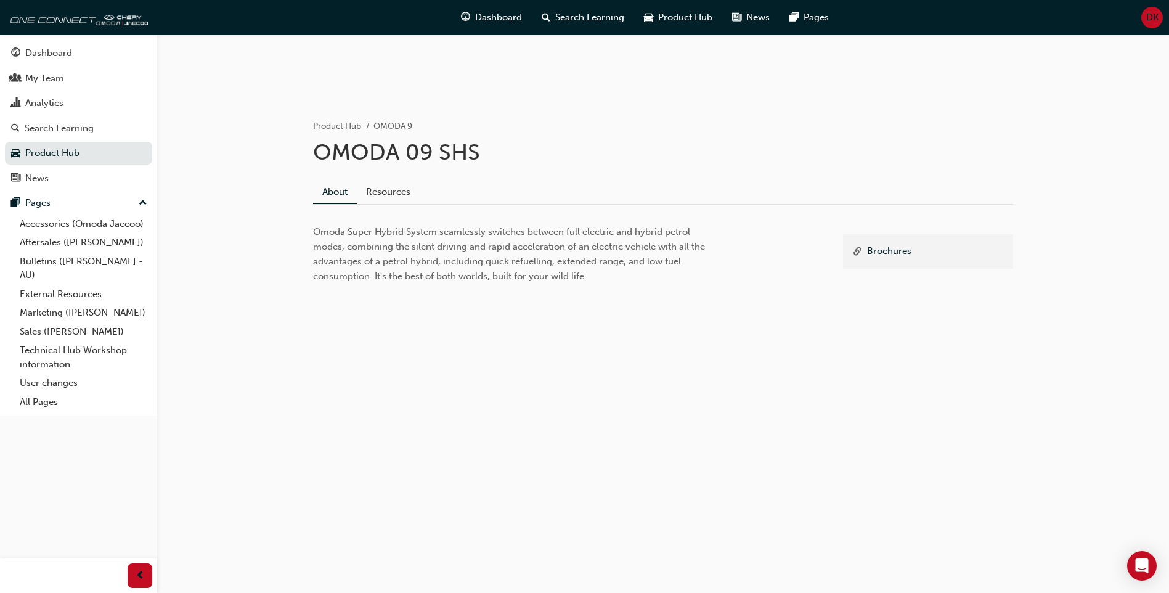
scroll to position [185, 0]
click at [388, 192] on link "Resources" at bounding box center [388, 188] width 63 height 23
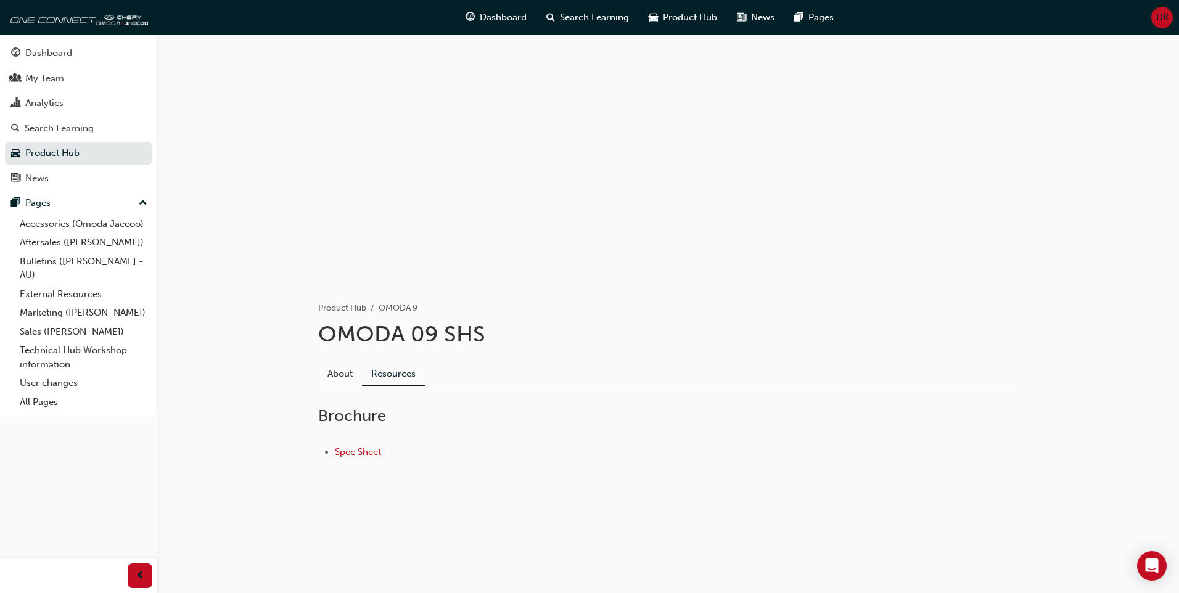
click at [358, 457] on link "Spec Sheet" at bounding box center [358, 451] width 46 height 11
click at [47, 401] on link "All Pages" at bounding box center [83, 402] width 137 height 19
